Goal: Task Accomplishment & Management: Manage account settings

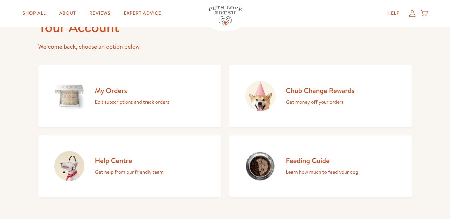
scroll to position [43, 0]
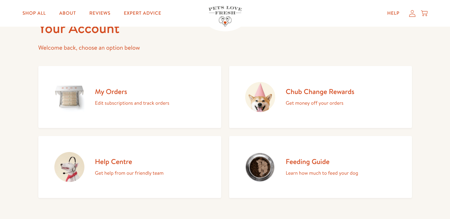
click at [325, 94] on h2 "Chub Change Rewards" at bounding box center [320, 91] width 69 height 9
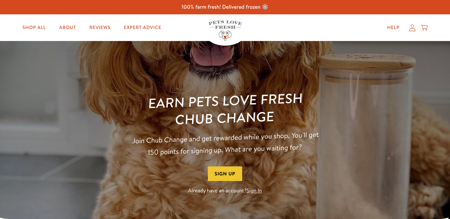
click at [253, 190] on link "Sign In" at bounding box center [254, 190] width 15 height 7
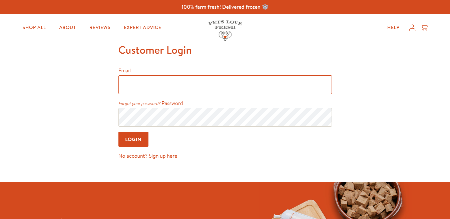
click at [161, 88] on input "Email" at bounding box center [224, 84] width 213 height 19
type input "christine.milsted@gmail.com"
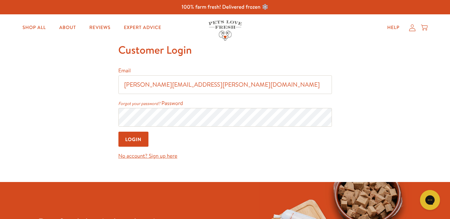
click at [137, 139] on input "Login" at bounding box center [133, 139] width 30 height 15
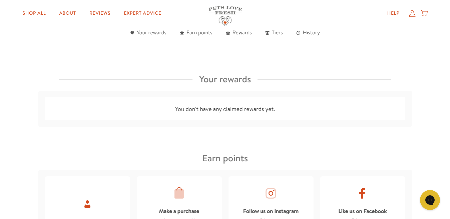
scroll to position [221, 0]
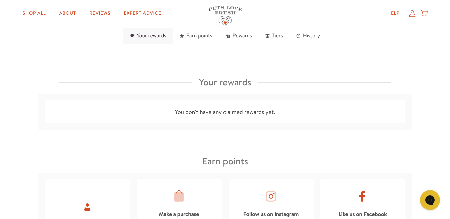
click at [158, 37] on link "Your rewards" at bounding box center [148, 36] width 50 height 16
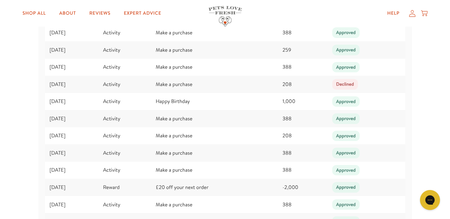
scroll to position [1168, 0]
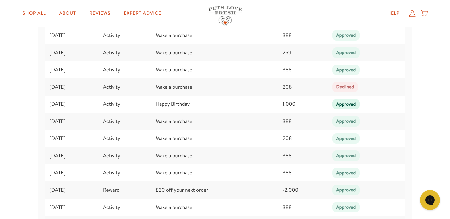
click at [352, 103] on div "Approved" at bounding box center [346, 104] width 28 height 11
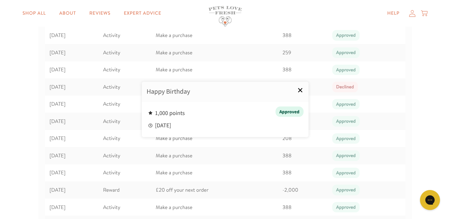
click at [300, 89] on link "×" at bounding box center [300, 90] width 17 height 17
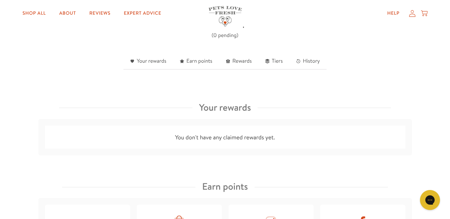
scroll to position [177, 0]
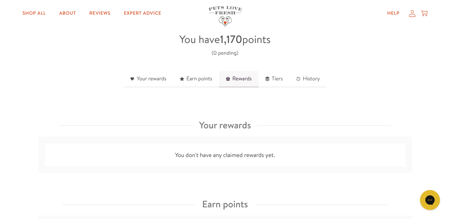
click at [237, 79] on link "Rewards" at bounding box center [238, 79] width 39 height 16
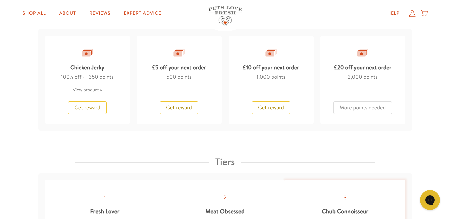
scroll to position [589, 0]
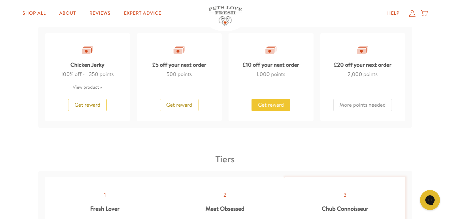
click at [273, 103] on span "Get reward" at bounding box center [271, 104] width 26 height 7
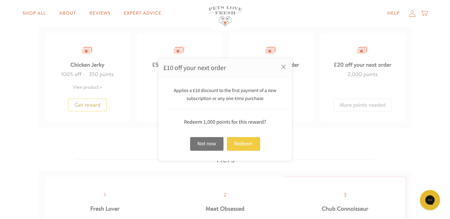
click at [245, 142] on div "Redeem" at bounding box center [243, 144] width 33 height 14
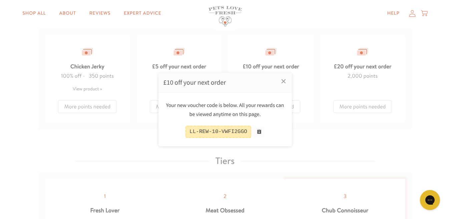
scroll to position [591, 0]
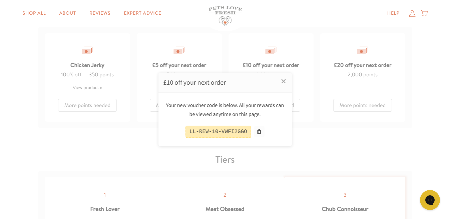
drag, startPoint x: 221, startPoint y: 131, endPoint x: 186, endPoint y: 131, distance: 35.0
click at [186, 131] on div "LL-REW-10-VWFI2GGO" at bounding box center [224, 132] width 123 height 12
click at [257, 133] on button at bounding box center [259, 131] width 11 height 11
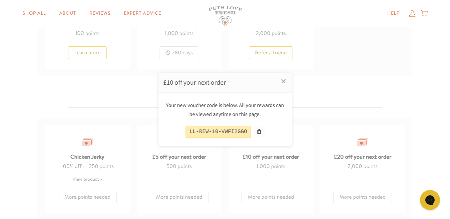
scroll to position [466, 0]
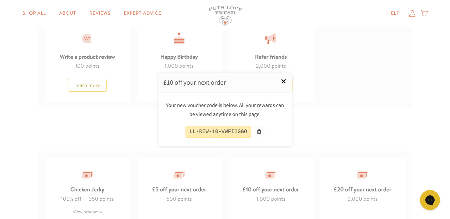
click at [283, 80] on link "×" at bounding box center [283, 81] width 17 height 17
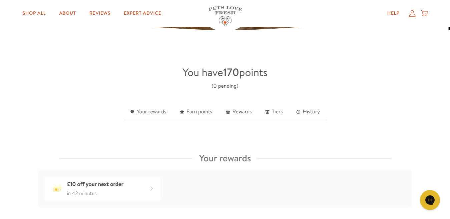
scroll to position [168, 0]
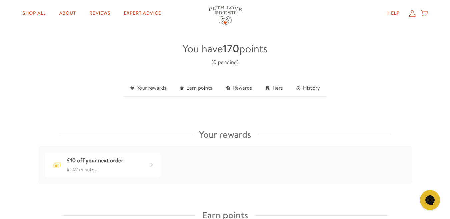
click at [411, 14] on icon at bounding box center [412, 13] width 6 height 7
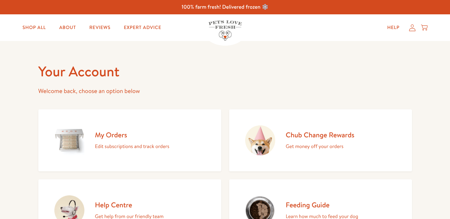
click at [134, 146] on p "Edit subscriptions and track orders" at bounding box center [132, 146] width 74 height 9
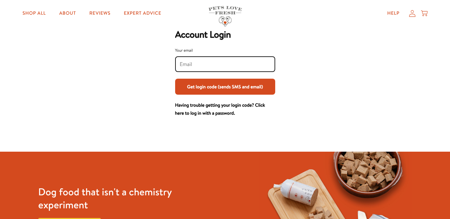
scroll to position [36, 0]
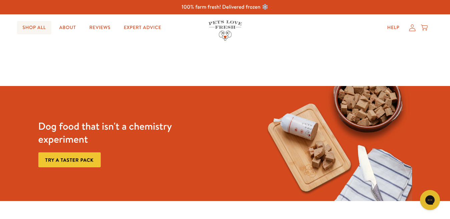
click at [38, 27] on link "Shop All" at bounding box center [34, 27] width 34 height 13
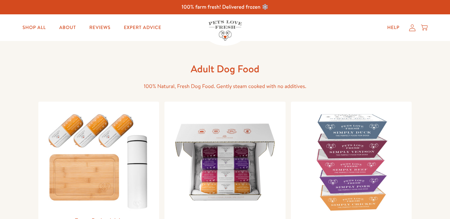
click at [411, 30] on icon at bounding box center [412, 27] width 7 height 7
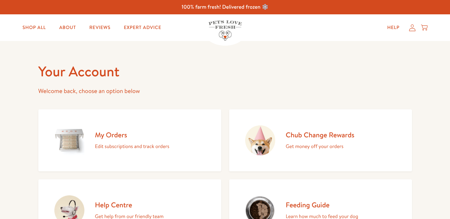
click at [143, 146] on p "Edit subscriptions and track orders" at bounding box center [132, 146] width 74 height 9
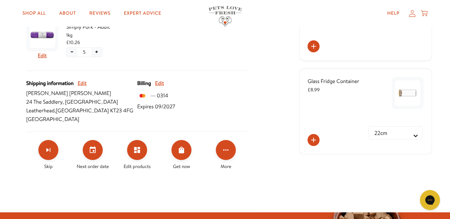
scroll to position [187, 0]
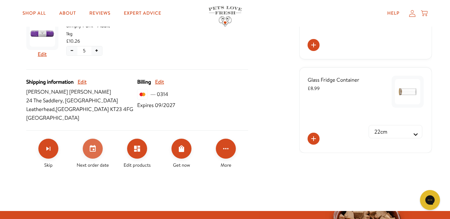
click at [94, 149] on icon "Set your next order date" at bounding box center [93, 148] width 6 height 7
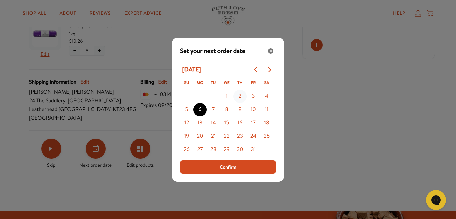
click at [239, 96] on button "2" at bounding box center [239, 96] width 13 height 13
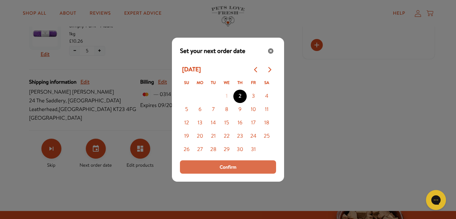
click at [231, 167] on span "Confirm" at bounding box center [227, 166] width 17 height 7
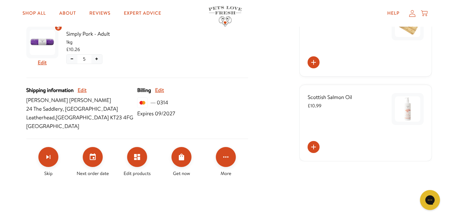
scroll to position [188, 0]
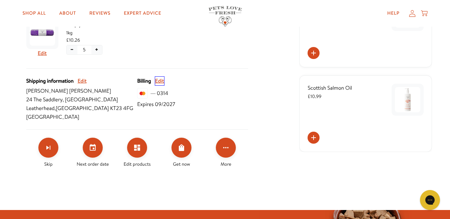
click at [158, 80] on button "Edit" at bounding box center [159, 81] width 9 height 9
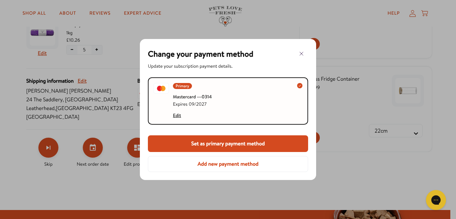
click at [300, 53] on icon "button" at bounding box center [301, 54] width 8 height 8
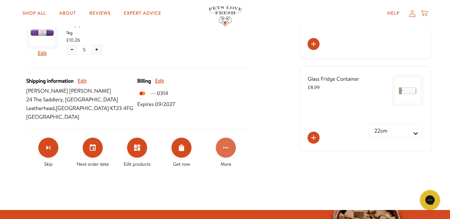
click at [226, 147] on icon "Click for more options" at bounding box center [226, 148] width 8 height 8
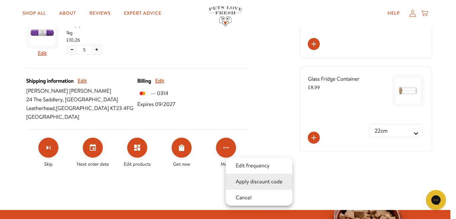
click at [238, 179] on button "Apply discount code" at bounding box center [259, 182] width 51 height 8
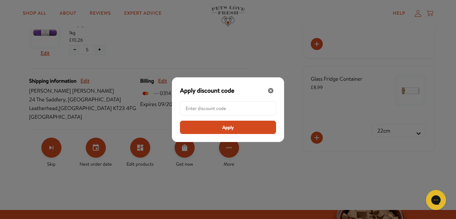
paste input "LL-REW-10-VWFI2GGO"
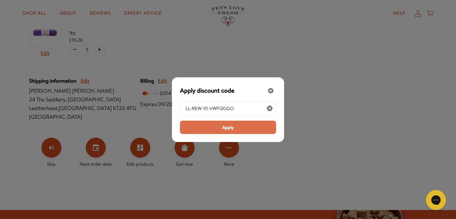
type input "LL-REW-10-VWFI2GGO"
click at [229, 129] on span "Apply" at bounding box center [228, 127] width 12 height 7
click at [229, 129] on div "LL-REW-10-VWFI2GGO" at bounding box center [228, 115] width 96 height 38
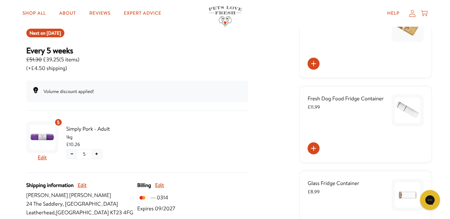
scroll to position [80, 0]
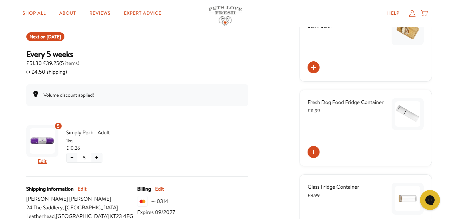
click at [411, 13] on icon at bounding box center [412, 13] width 7 height 7
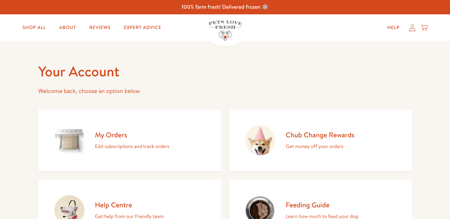
click at [315, 136] on h2 "Chub Change Rewards" at bounding box center [320, 134] width 69 height 9
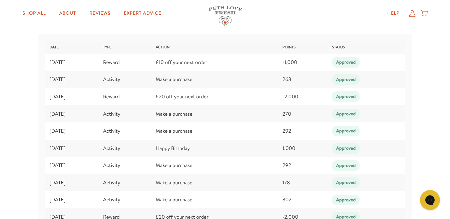
scroll to position [911, 0]
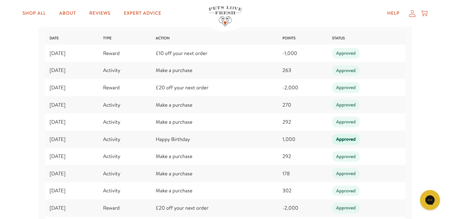
click at [351, 138] on div "Approved" at bounding box center [346, 139] width 28 height 11
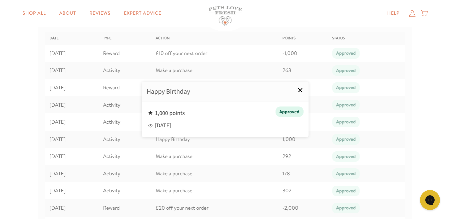
click at [301, 89] on link "×" at bounding box center [300, 90] width 17 height 17
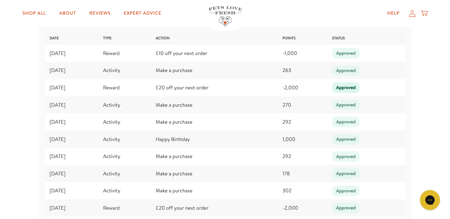
click at [347, 88] on div "Approved" at bounding box center [346, 87] width 28 height 11
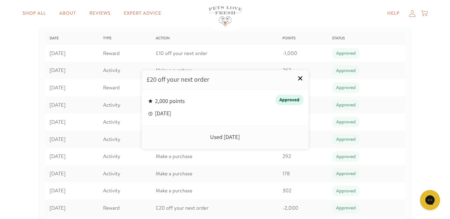
click at [300, 77] on link "×" at bounding box center [300, 78] width 17 height 17
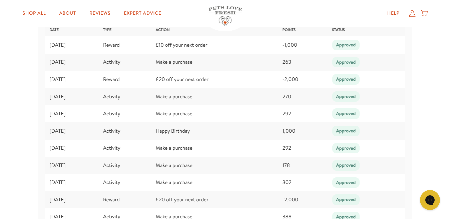
scroll to position [916, 0]
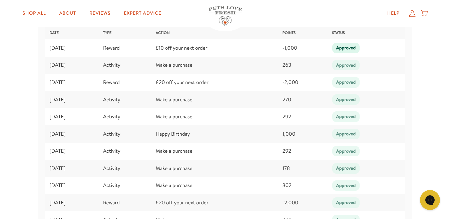
click at [351, 47] on div "Approved" at bounding box center [346, 48] width 28 height 11
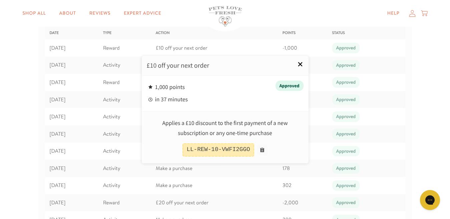
click at [301, 62] on link "×" at bounding box center [300, 64] width 17 height 17
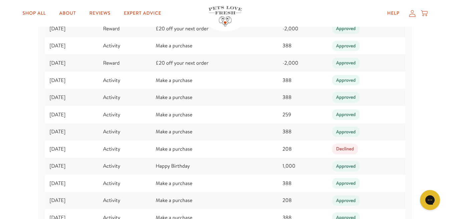
scroll to position [1149, 0]
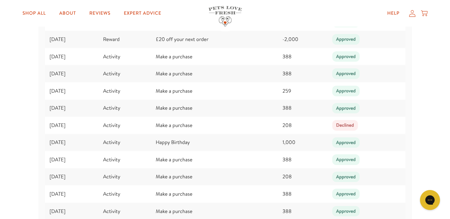
click at [413, 14] on icon at bounding box center [412, 13] width 7 height 7
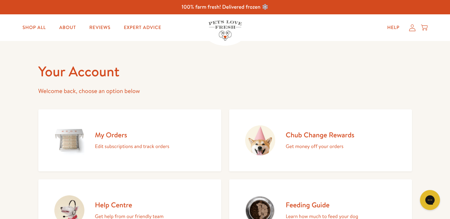
click at [412, 29] on icon at bounding box center [412, 27] width 7 height 7
